Goal: Communication & Community: Answer question/provide support

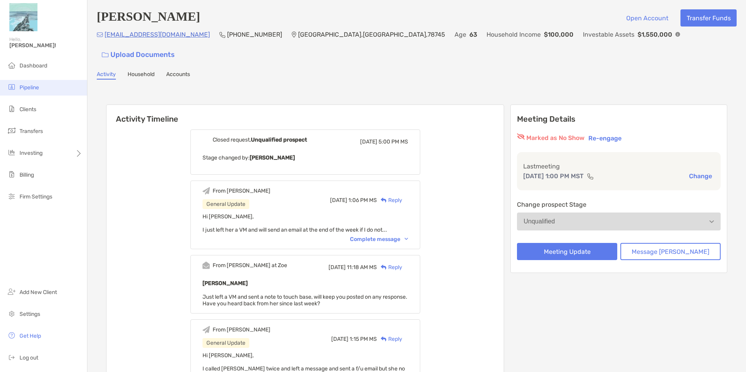
click at [47, 89] on li "Pipeline" at bounding box center [43, 88] width 87 height 16
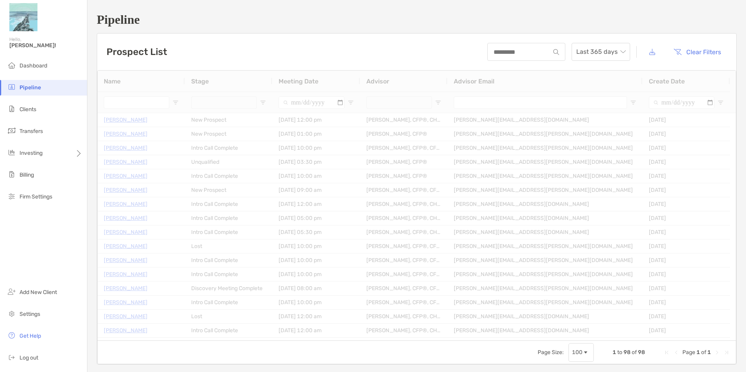
type input "**********"
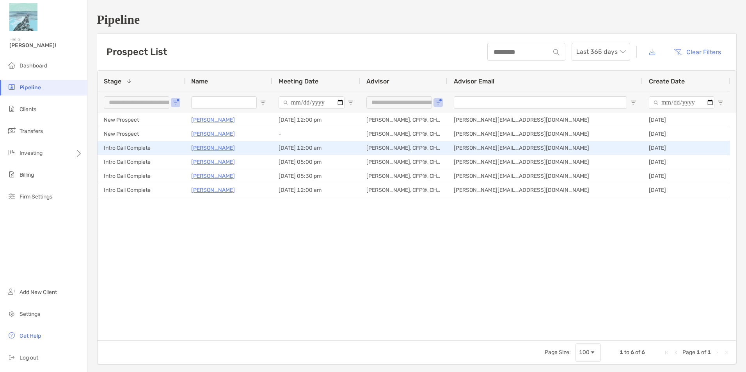
click at [205, 147] on p "[PERSON_NAME]" at bounding box center [213, 148] width 44 height 10
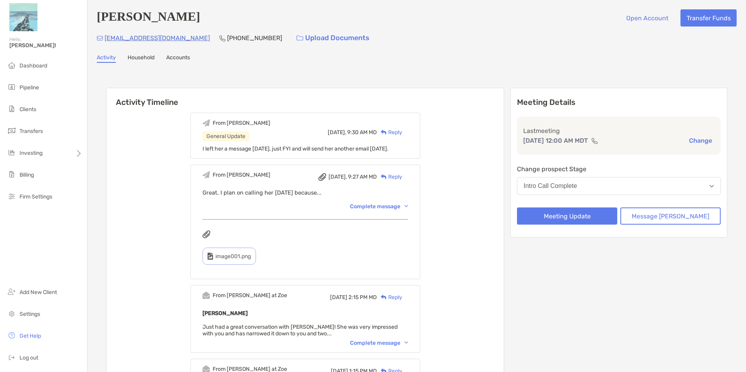
click at [593, 183] on button "Intro Call Complete" at bounding box center [619, 186] width 204 height 18
click at [402, 133] on div "Reply" at bounding box center [389, 132] width 25 height 8
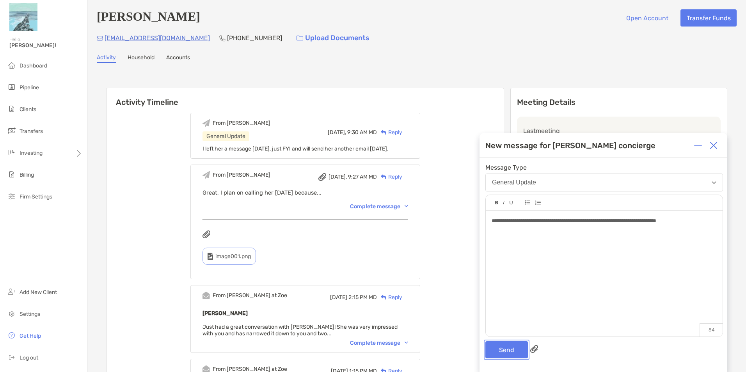
click at [504, 347] on button "Send" at bounding box center [507, 350] width 43 height 17
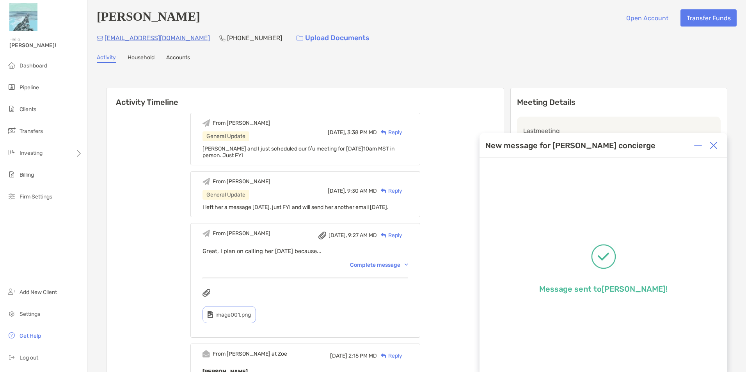
click at [717, 149] on img at bounding box center [714, 146] width 8 height 8
